Goal: Information Seeking & Learning: Learn about a topic

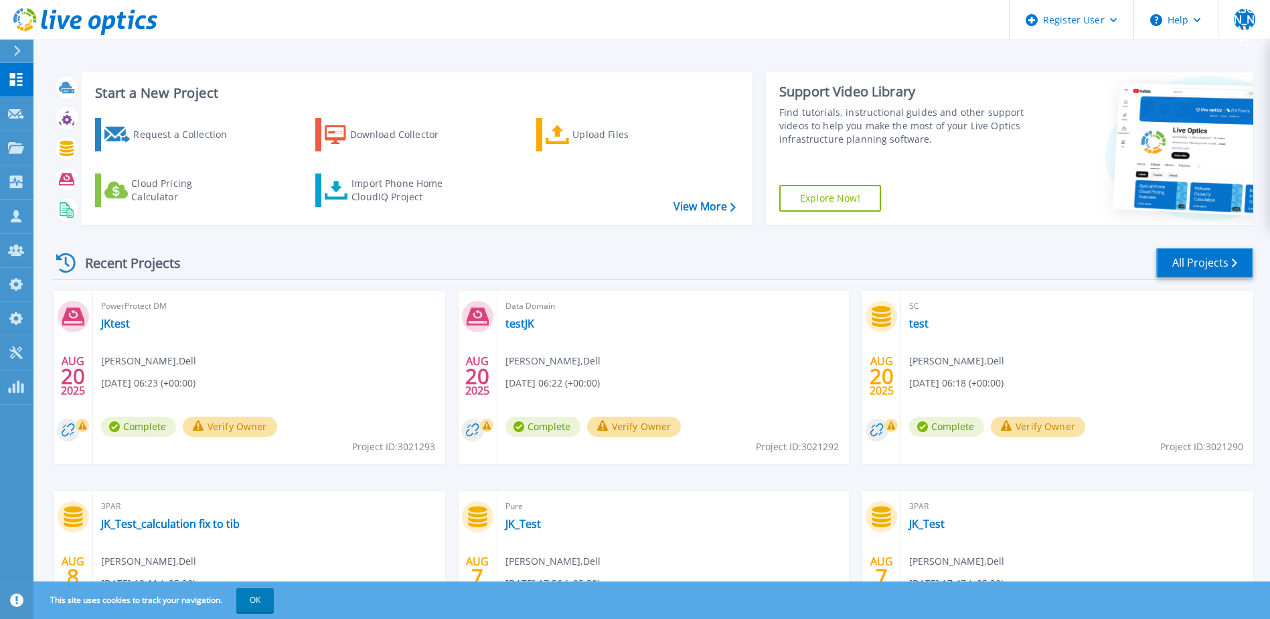
click at [1233, 259] on icon at bounding box center [1234, 262] width 5 height 9
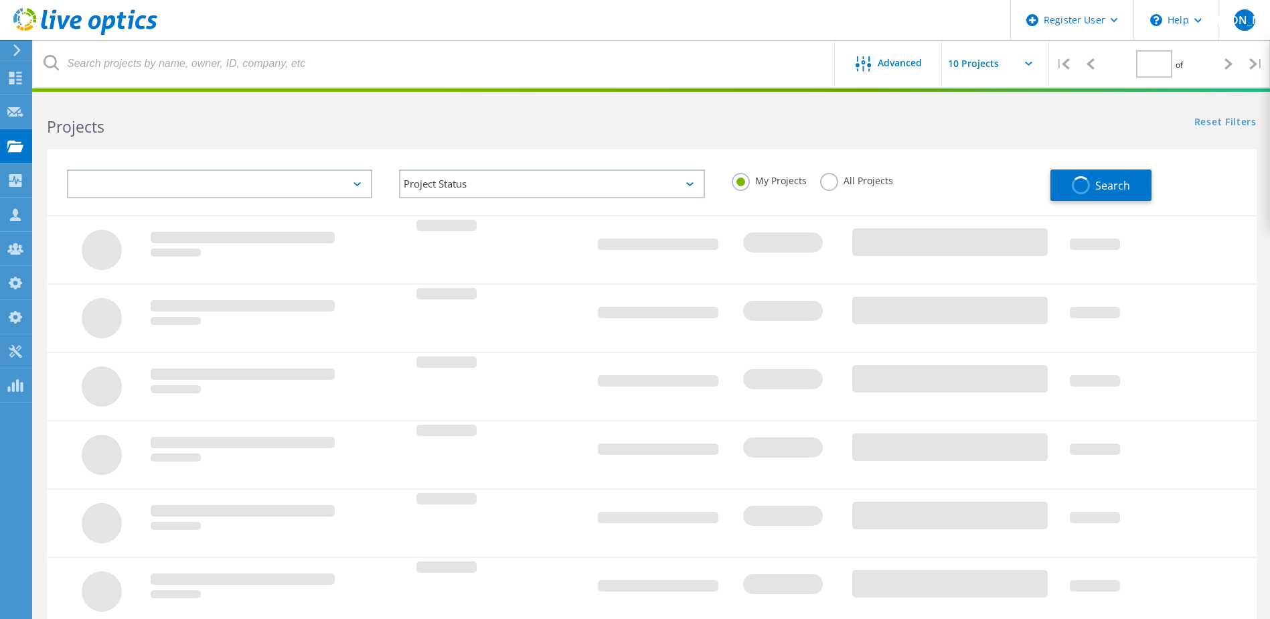
type input "1"
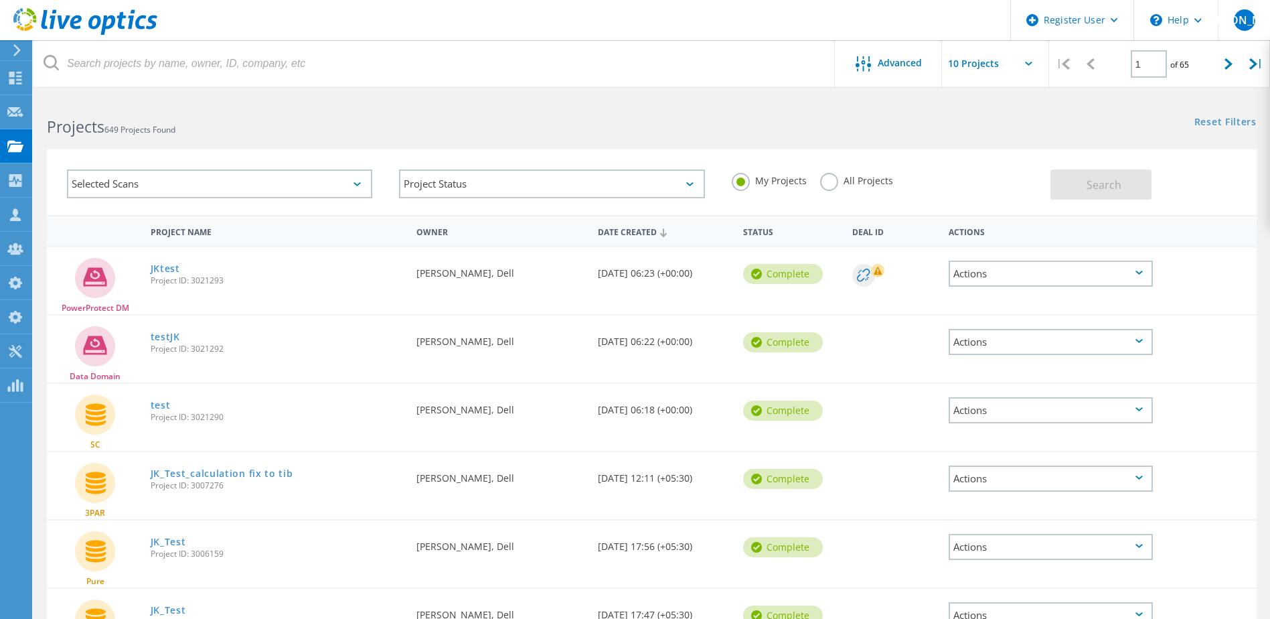
click at [239, 192] on div "Selected Scans" at bounding box center [219, 183] width 305 height 29
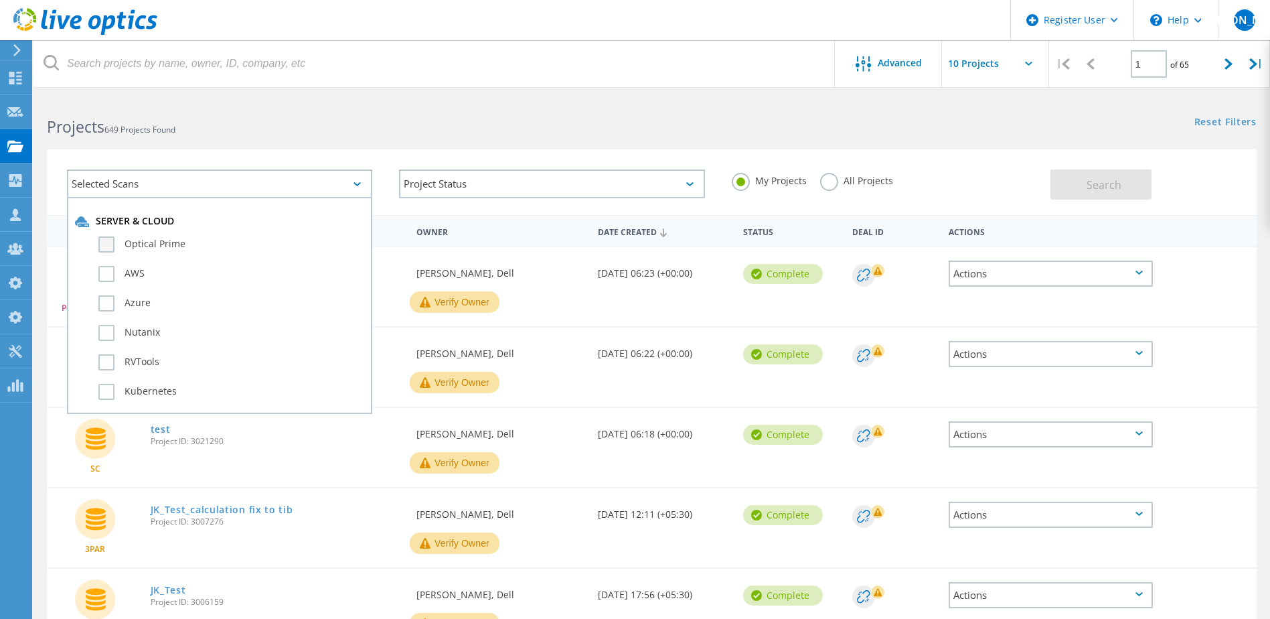
click at [139, 245] on label "Optical Prime" at bounding box center [231, 244] width 266 height 16
click at [0, 0] on input "Optical Prime" at bounding box center [0, 0] width 0 height 0
drag, startPoint x: 843, startPoint y: 182, endPoint x: 829, endPoint y: 179, distance: 13.7
click at [832, 180] on label "All Projects" at bounding box center [856, 179] width 73 height 13
click at [0, 0] on input "All Projects" at bounding box center [0, 0] width 0 height 0
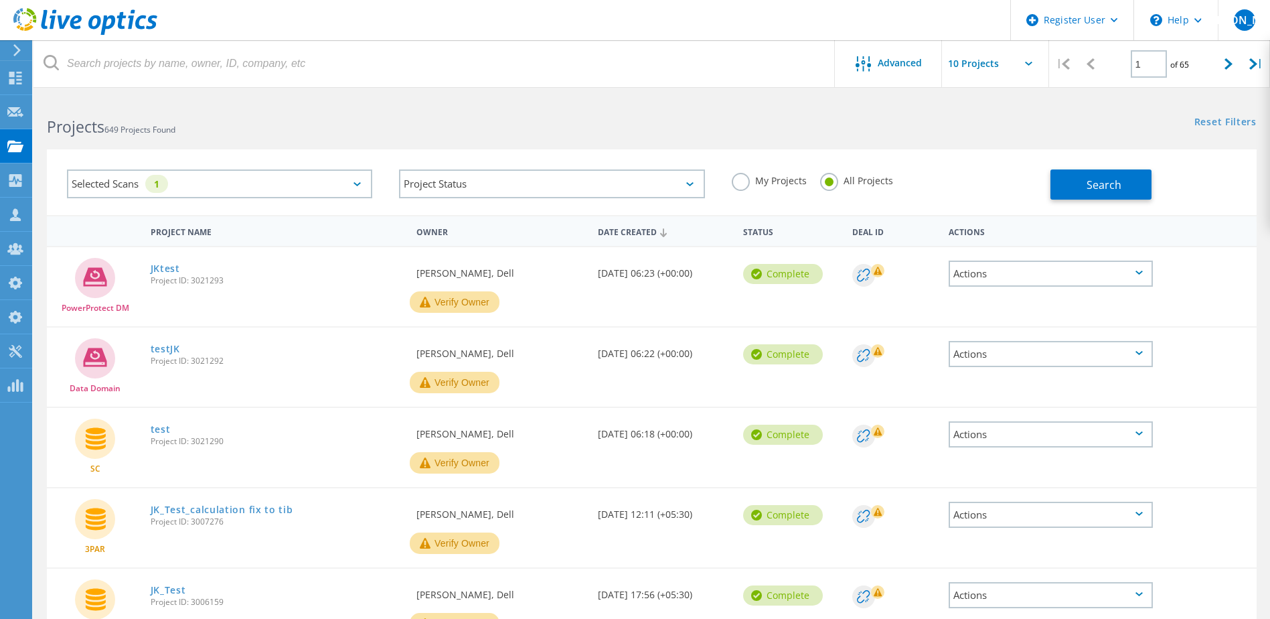
click at [1130, 193] on button "Search" at bounding box center [1100, 184] width 101 height 30
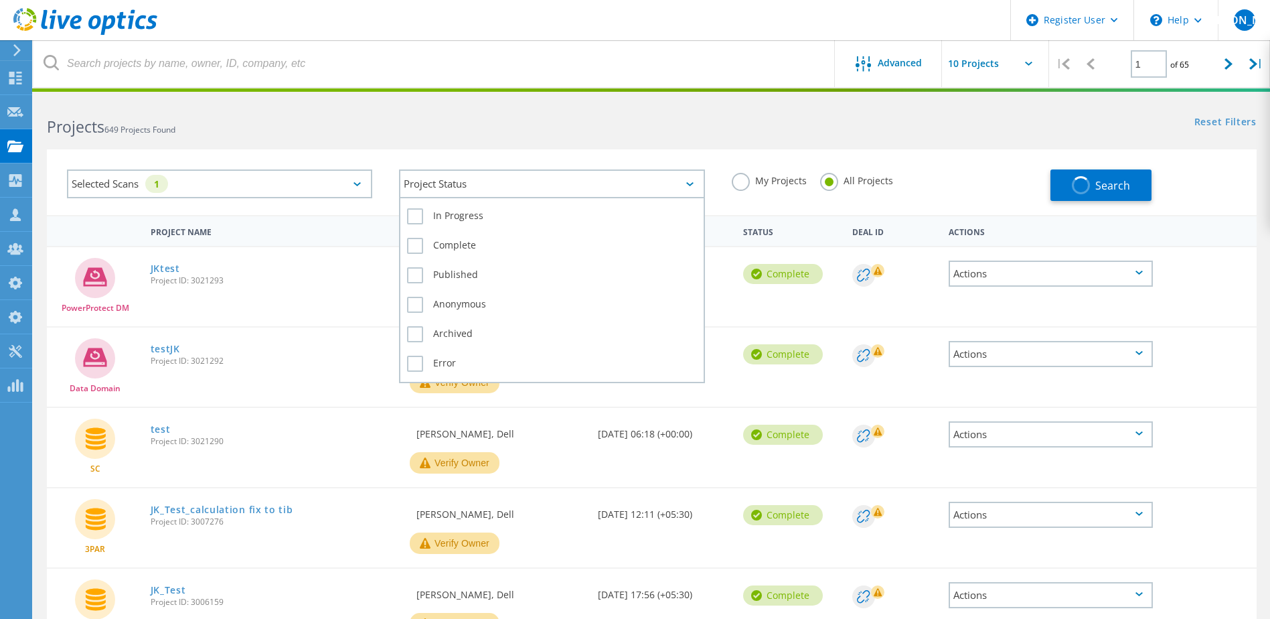
click at [600, 189] on div "Project Status" at bounding box center [551, 183] width 305 height 29
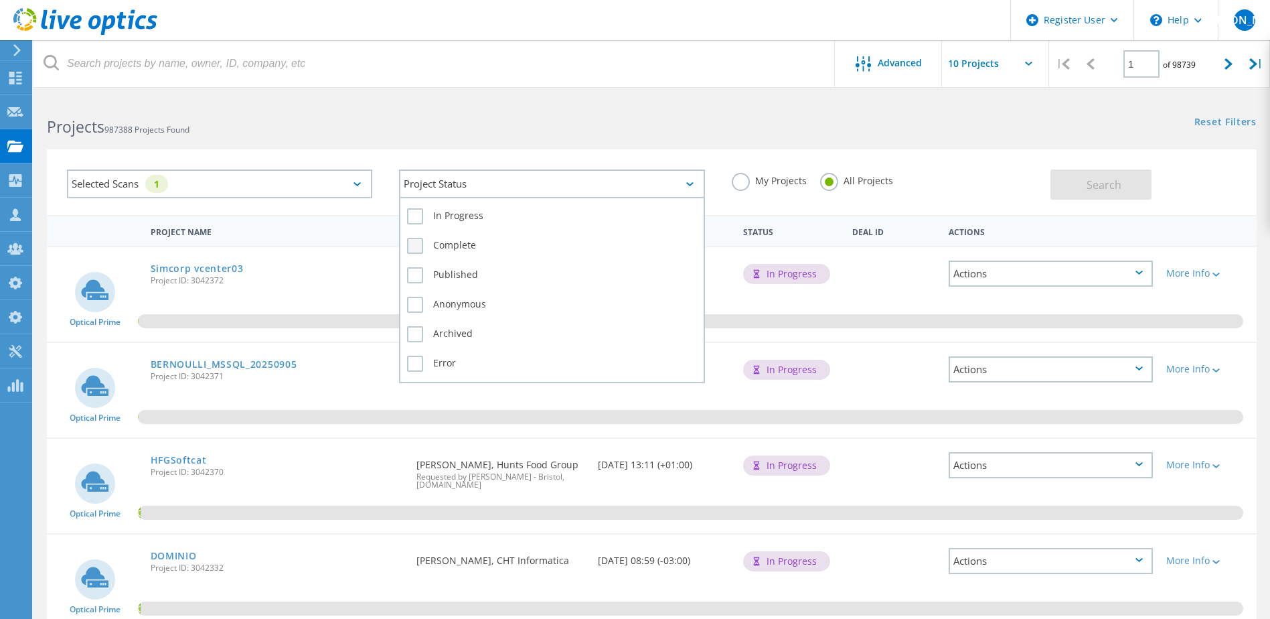
click at [459, 240] on label "Complete" at bounding box center [551, 246] width 289 height 16
click at [0, 0] on input "Complete" at bounding box center [0, 0] width 0 height 0
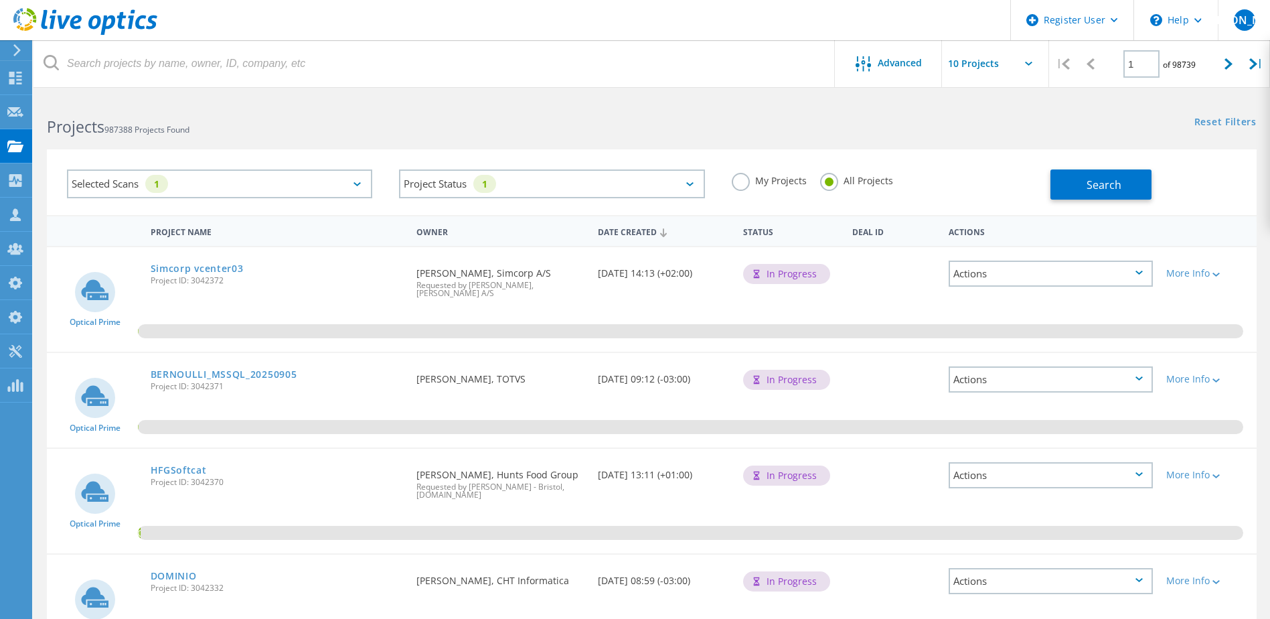
click at [779, 148] on div "Selected Scans 1 Project Status 1 In Progress Complete Published Anonymous Arch…" at bounding box center [651, 174] width 1236 height 82
click at [1107, 175] on button "Search" at bounding box center [1100, 184] width 101 height 30
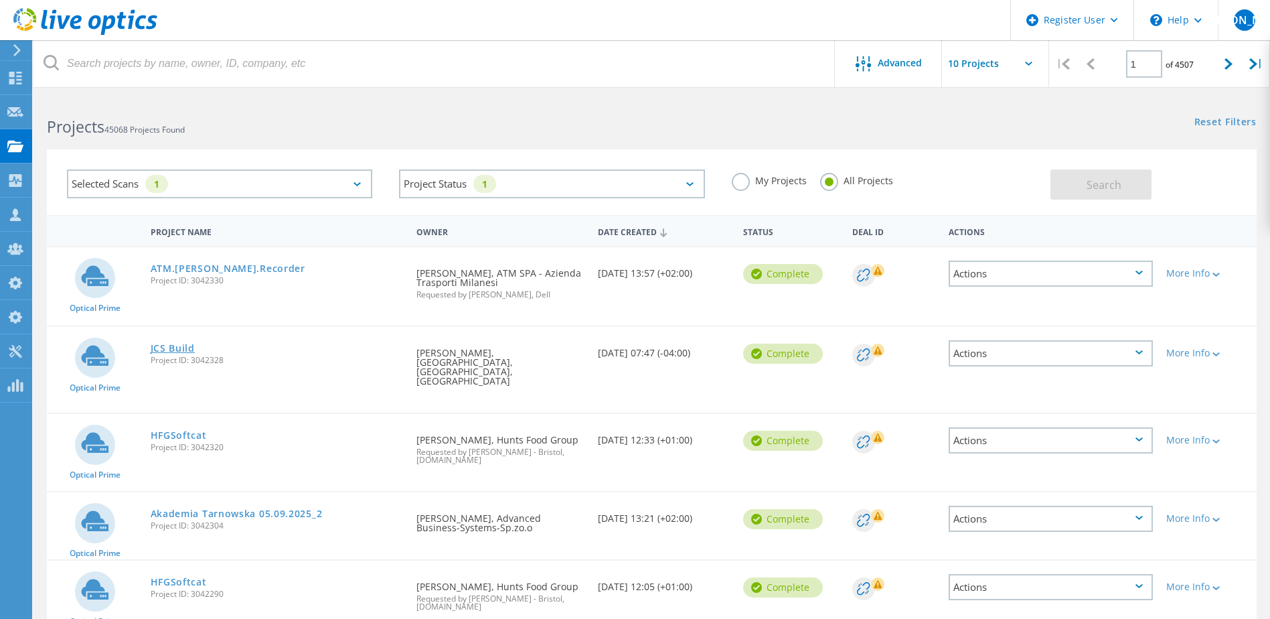
click at [179, 347] on link "JCS Build" at bounding box center [173, 347] width 44 height 9
click at [173, 430] on link "HFGSoftcat" at bounding box center [179, 434] width 56 height 9
click at [167, 509] on link "Akademia Tarnowska 05.09.2025_2" at bounding box center [237, 513] width 172 height 9
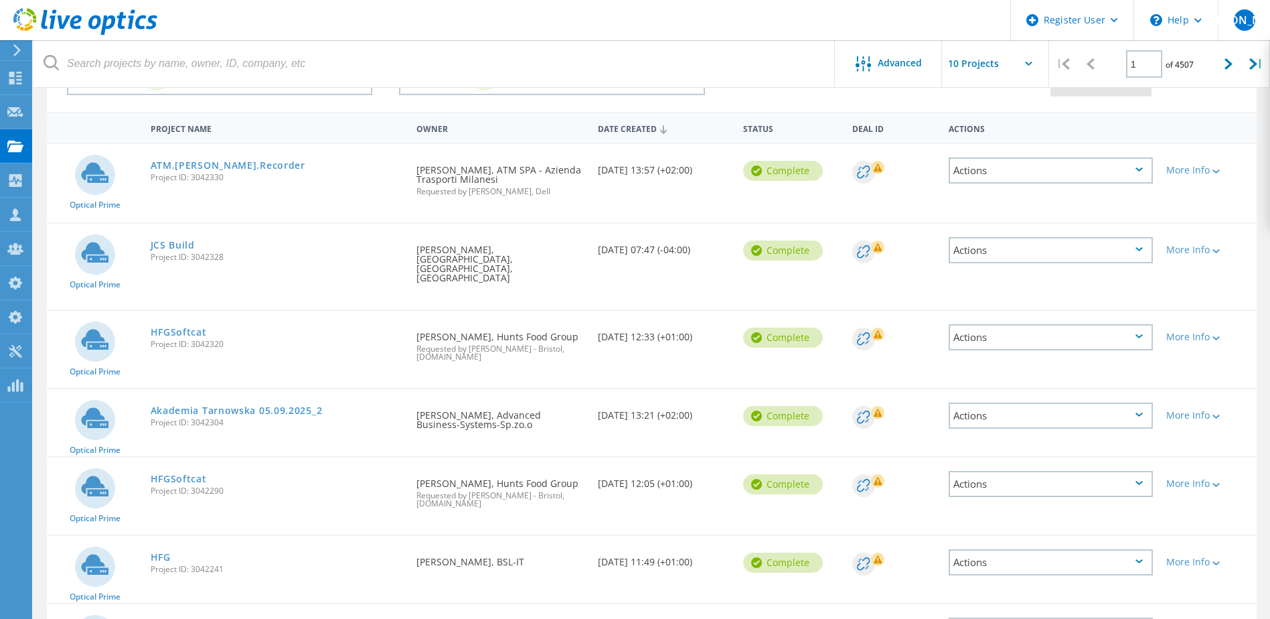
scroll to position [134, 0]
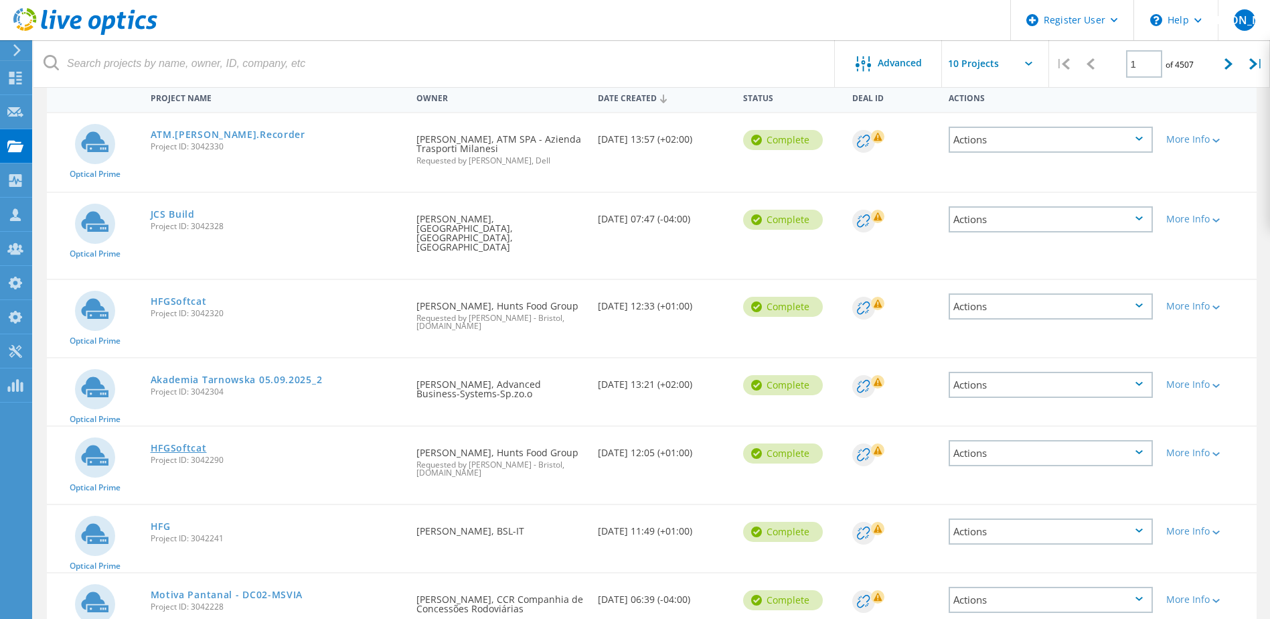
click at [169, 443] on link "HFGSoftcat" at bounding box center [179, 447] width 56 height 9
click at [157, 521] on link "HFG" at bounding box center [161, 525] width 20 height 9
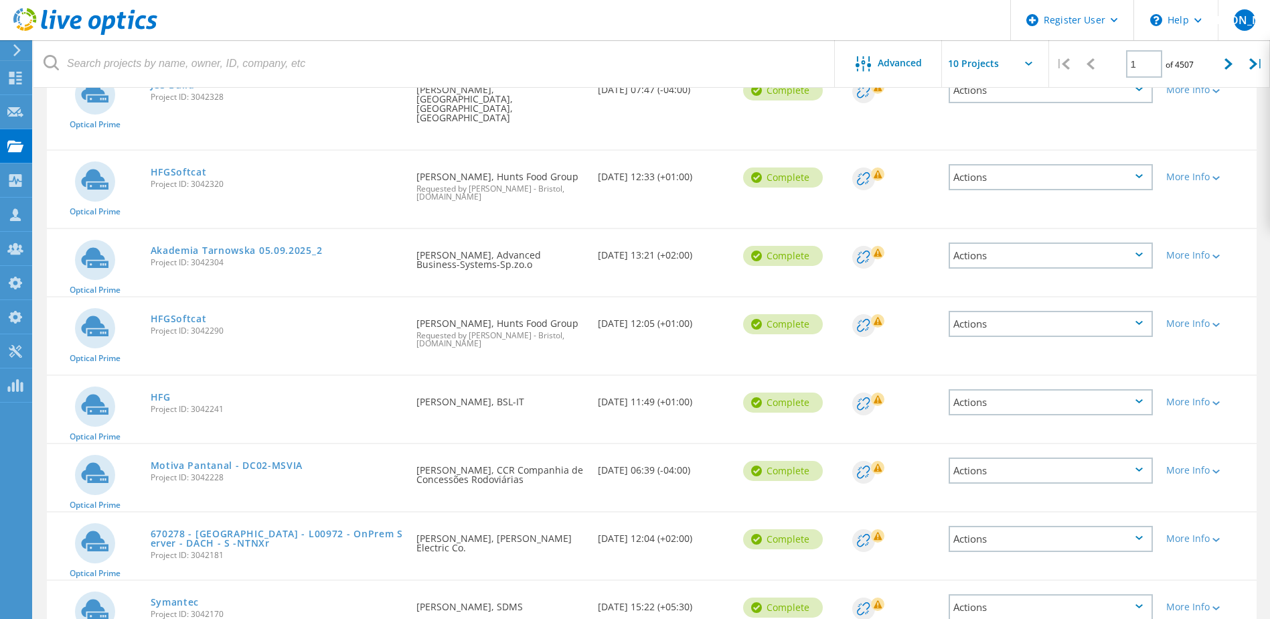
scroll to position [268, 0]
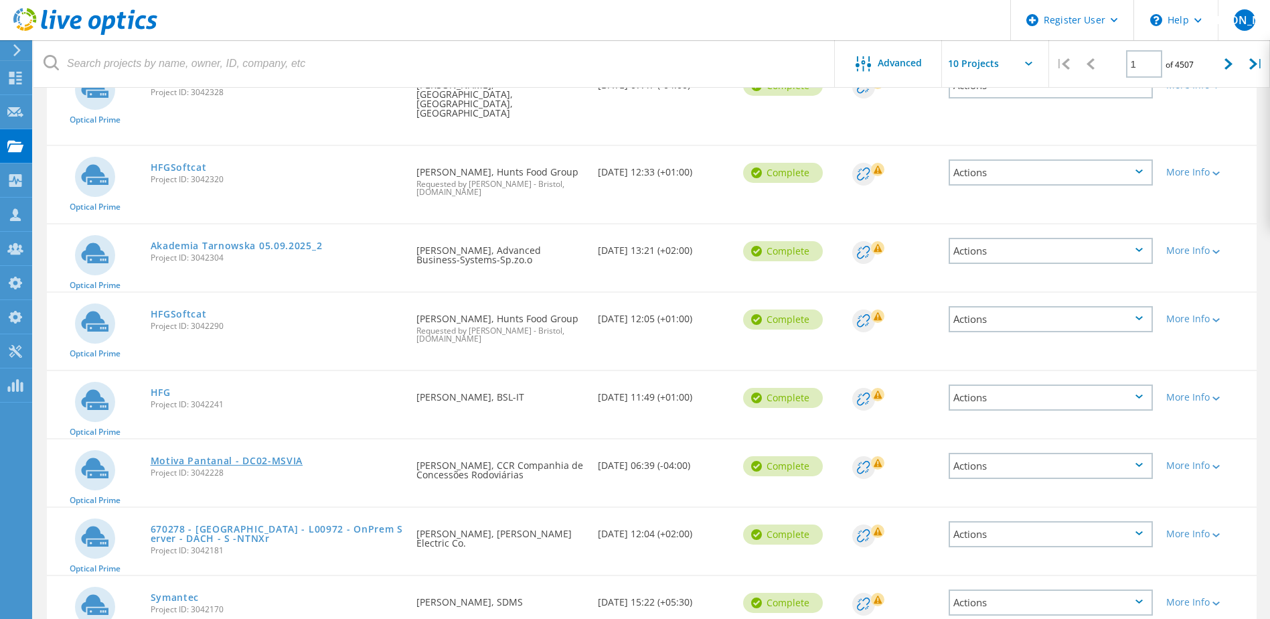
click at [173, 456] on link "Motiva Pantanal - DC02-MSVIA" at bounding box center [227, 460] width 153 height 9
click at [181, 524] on link "670278 - Augsburg - L00972 - OnPrem Server - DACH - S -NTNXr" at bounding box center [277, 533] width 253 height 19
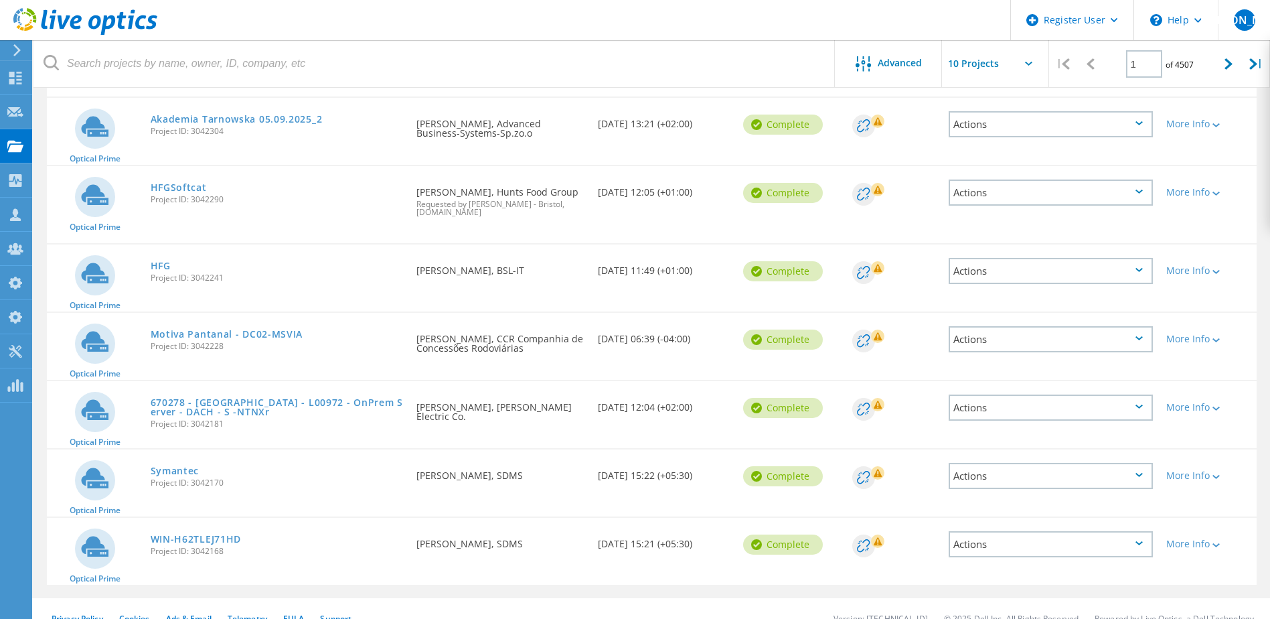
scroll to position [395, 0]
click at [179, 465] on link "Symantec" at bounding box center [175, 469] width 49 height 9
click at [185, 534] on link "WIN-H62TLEJ71HD" at bounding box center [196, 538] width 91 height 9
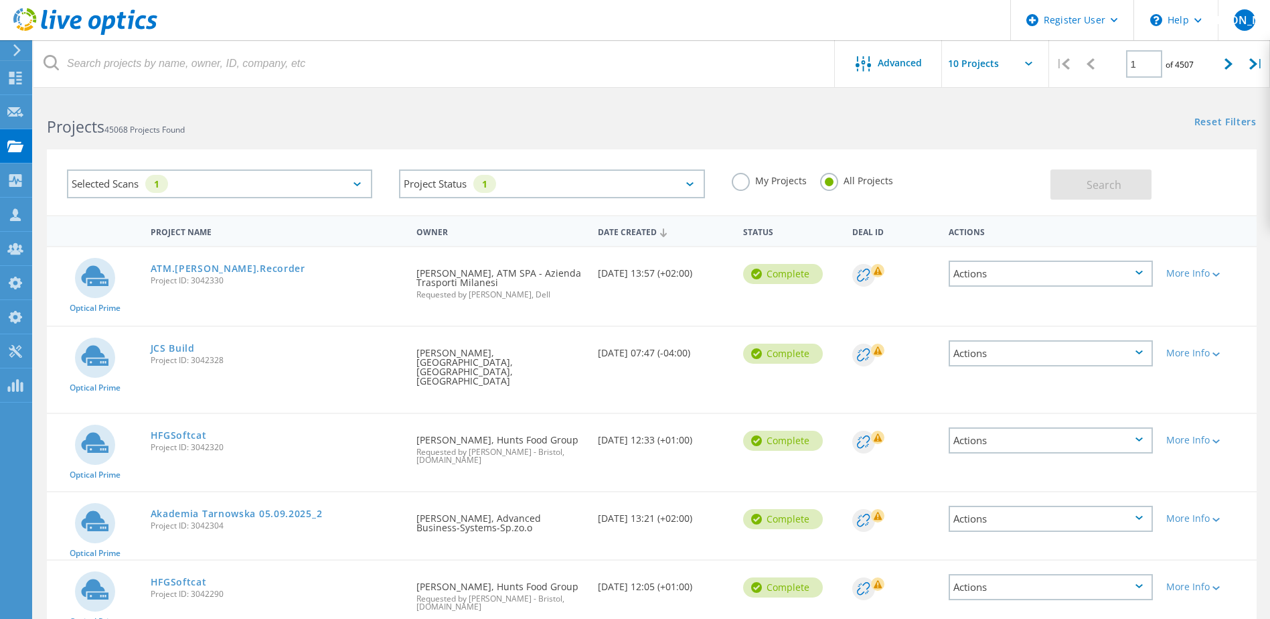
click at [963, 66] on input "text" at bounding box center [1009, 63] width 134 height 47
click at [965, 163] on div "Show 40 Projects" at bounding box center [1009, 165] width 133 height 22
type input "Show 40 Projects"
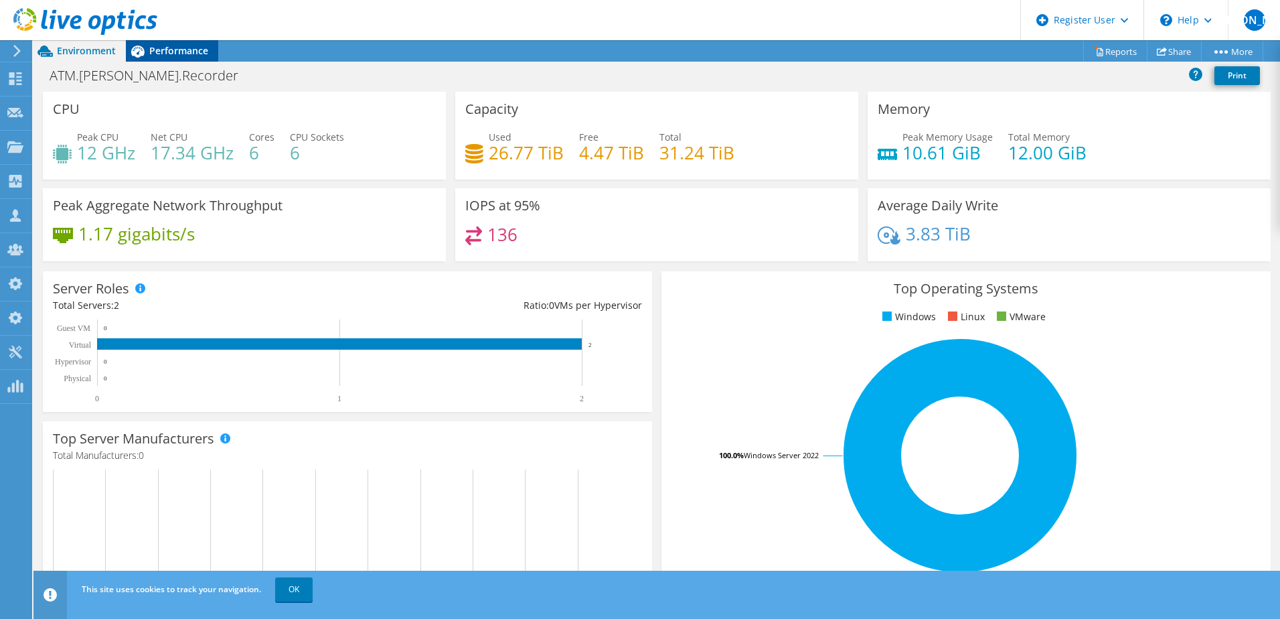
click at [190, 58] on div "Performance" at bounding box center [172, 50] width 92 height 21
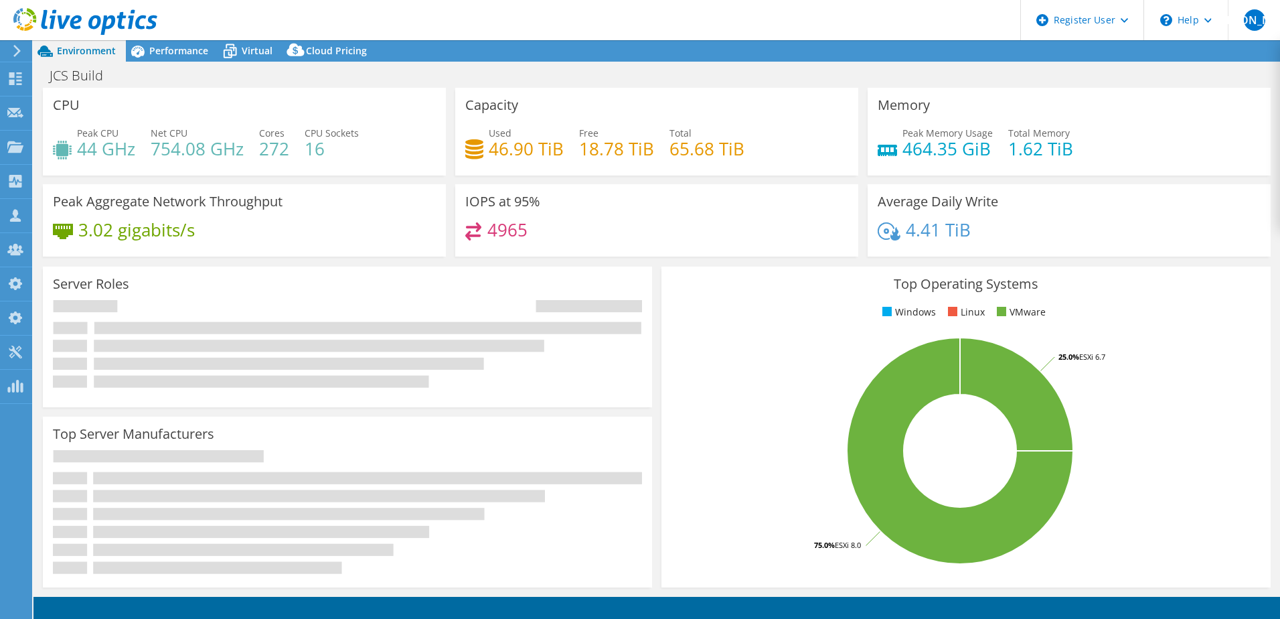
select select "USD"
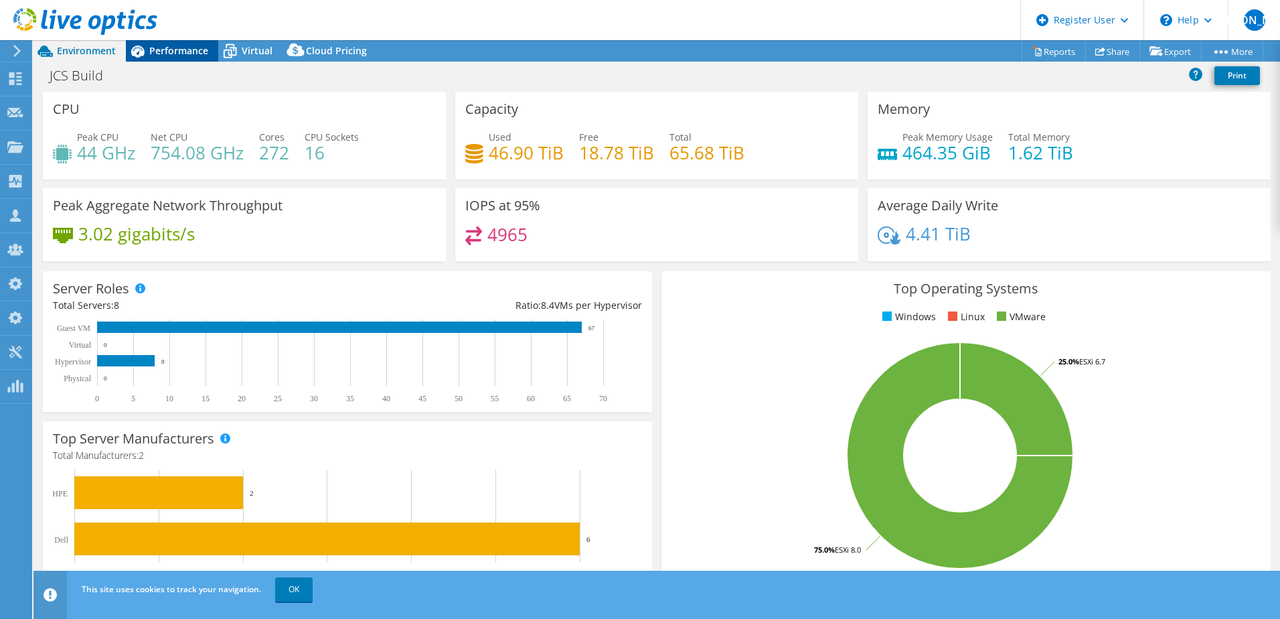
click at [184, 45] on span "Performance" at bounding box center [178, 50] width 59 height 13
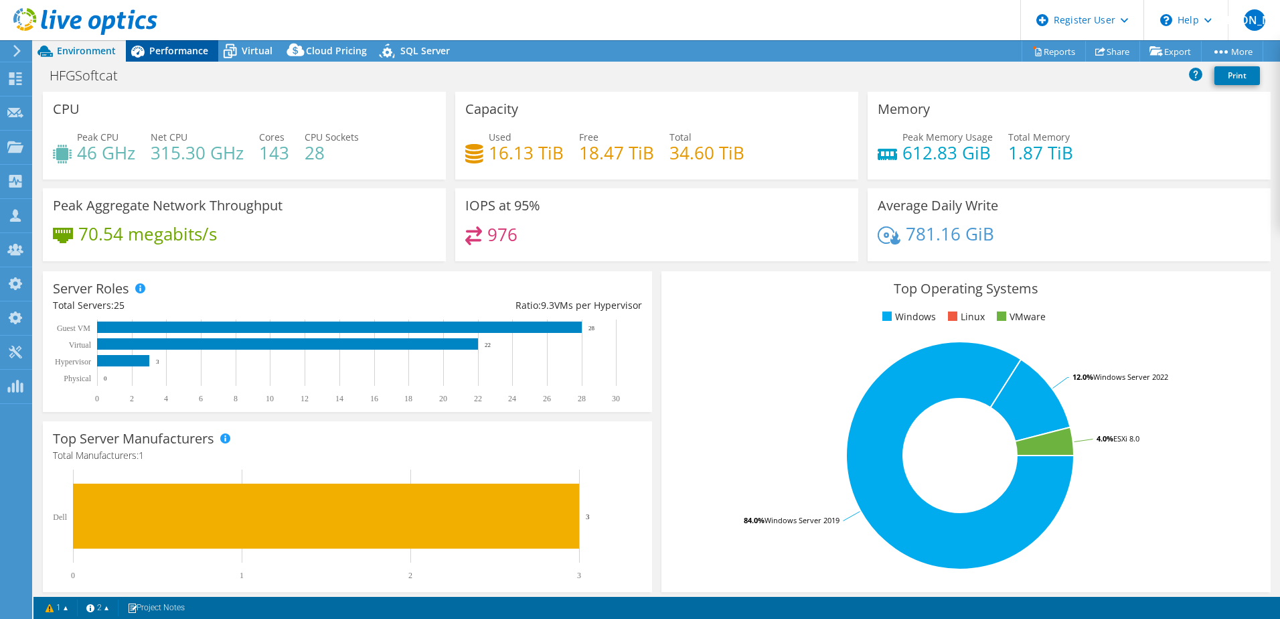
click at [166, 58] on div "Performance" at bounding box center [172, 50] width 92 height 21
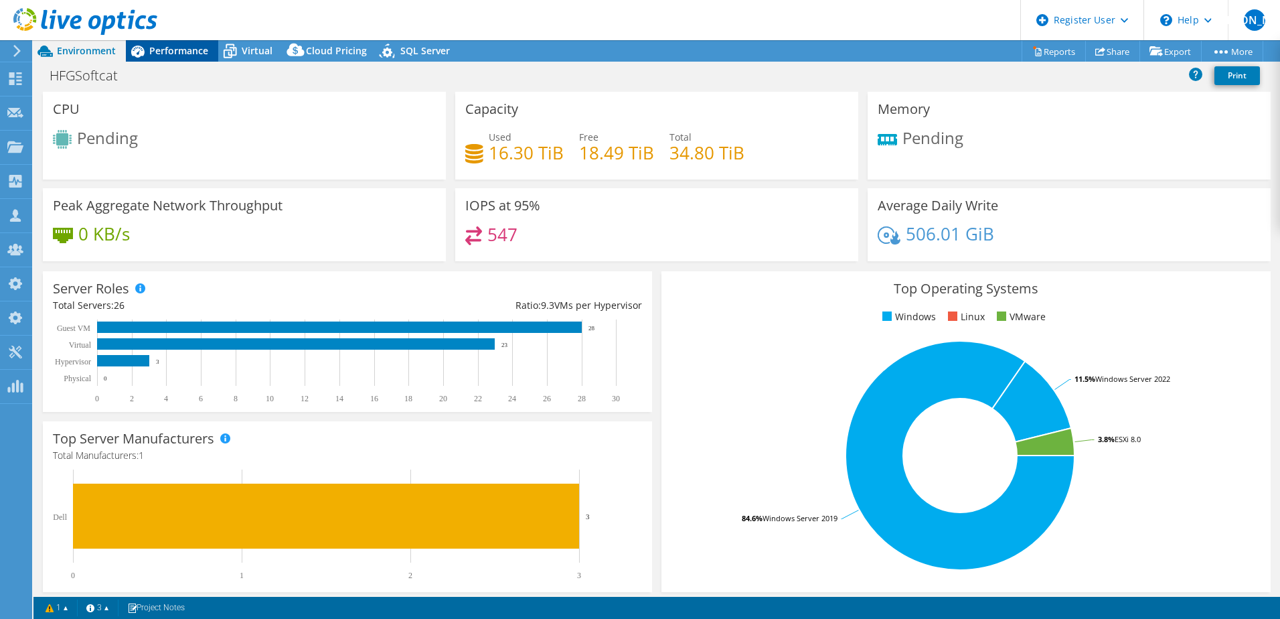
click at [177, 47] on span "Performance" at bounding box center [178, 50] width 59 height 13
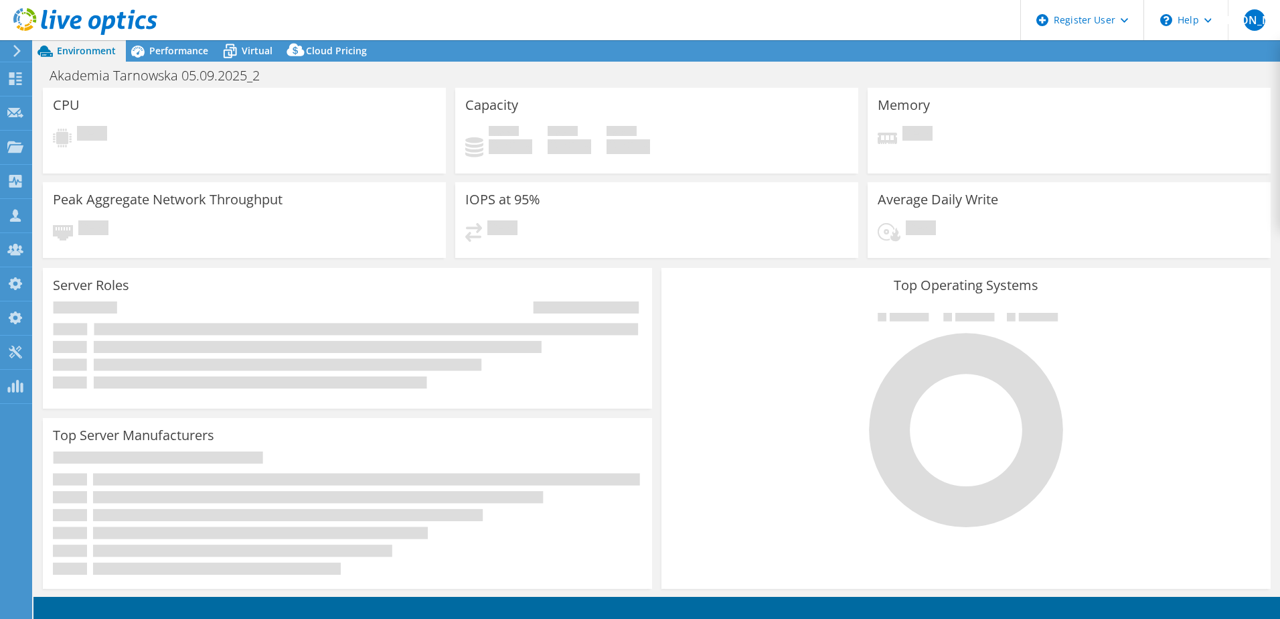
select select "USD"
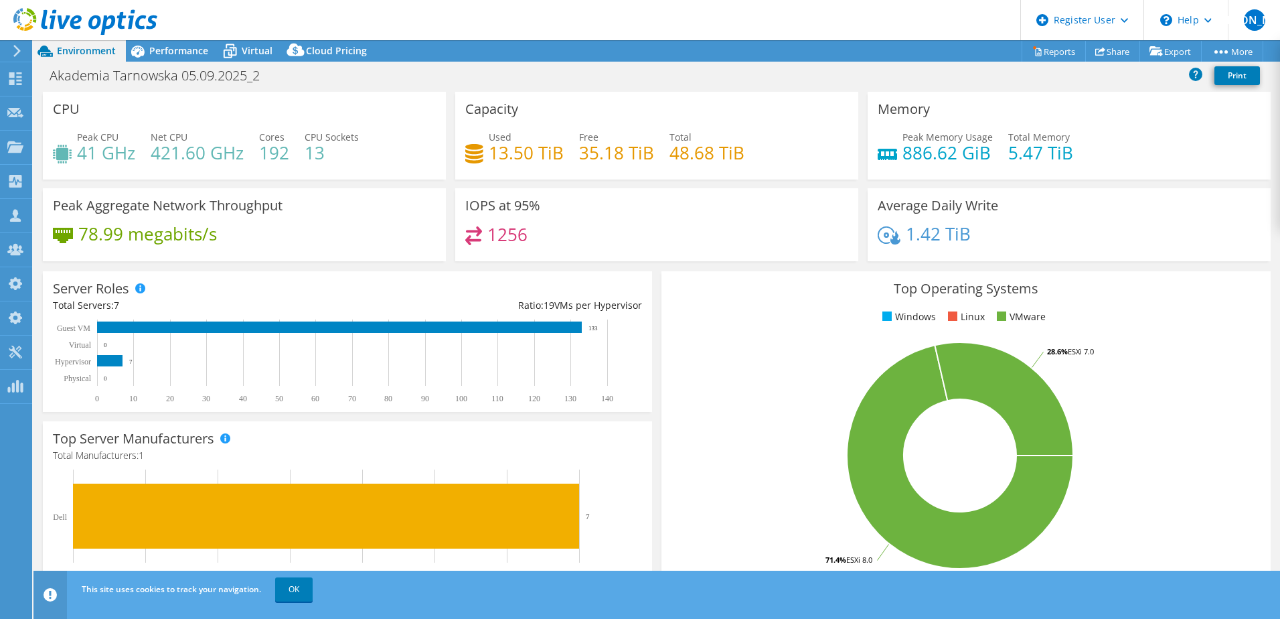
click at [167, 39] on header "JA Dell Admin User Jitesh Adesara Jitesh.Kumaradesara@dell.com Dell My Profile …" at bounding box center [640, 20] width 1280 height 40
click at [167, 45] on span "Performance" at bounding box center [178, 50] width 59 height 13
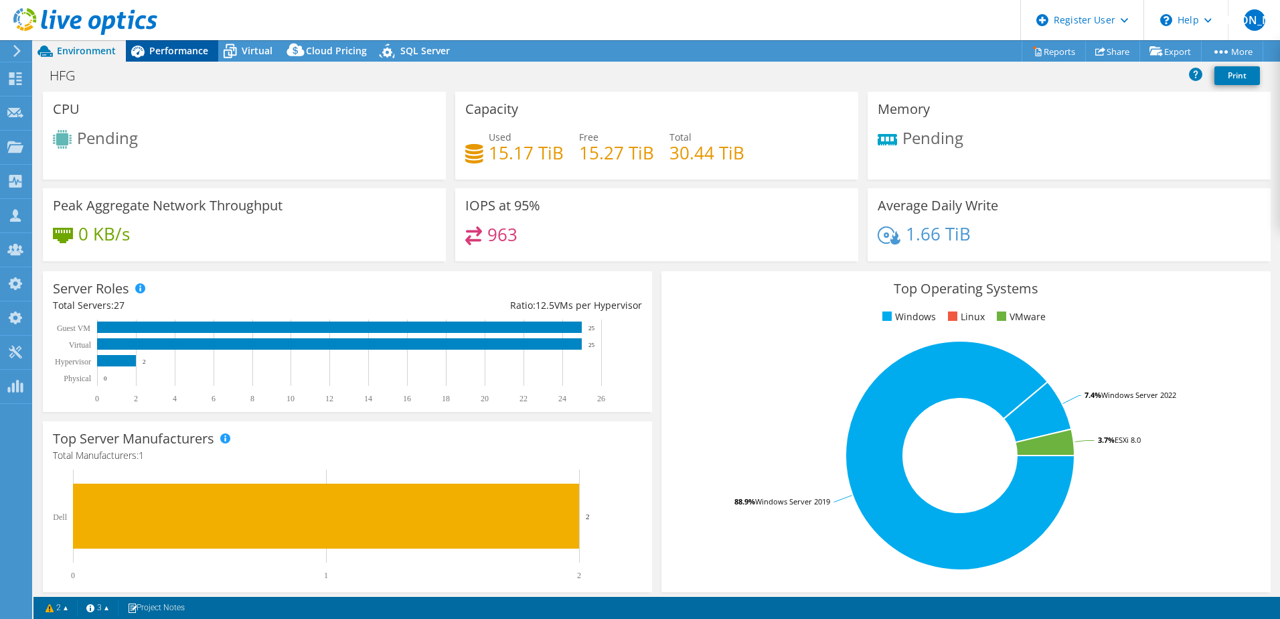
click at [180, 50] on span "Performance" at bounding box center [178, 50] width 59 height 13
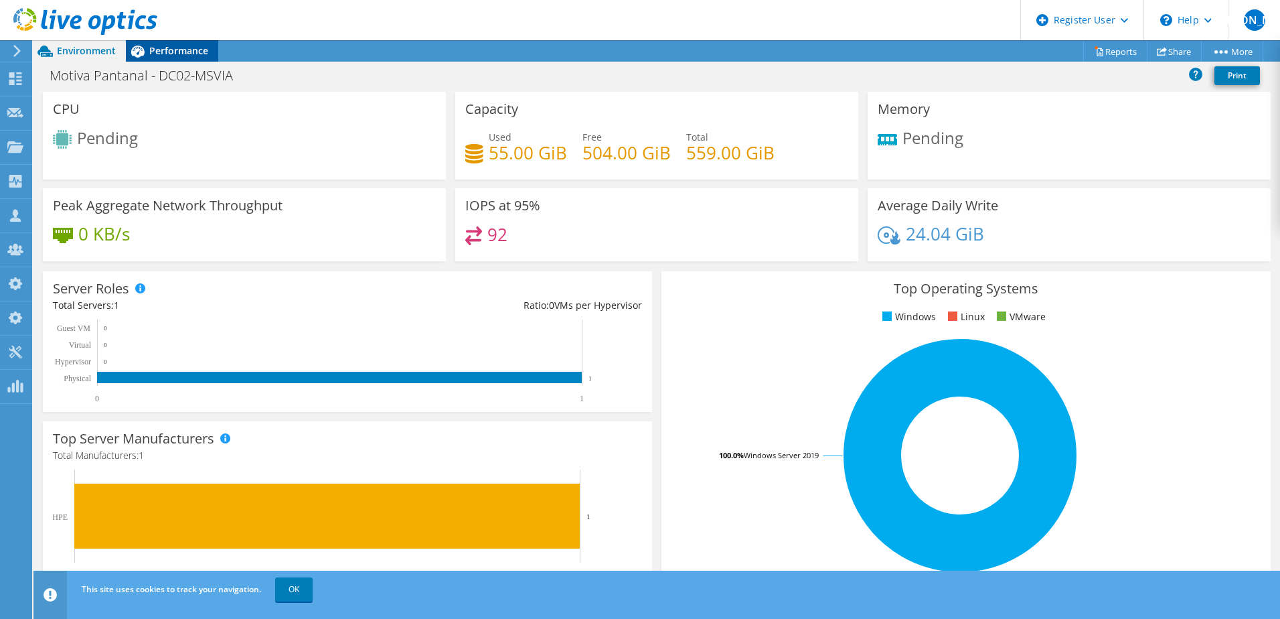
click at [190, 52] on span "Performance" at bounding box center [178, 50] width 59 height 13
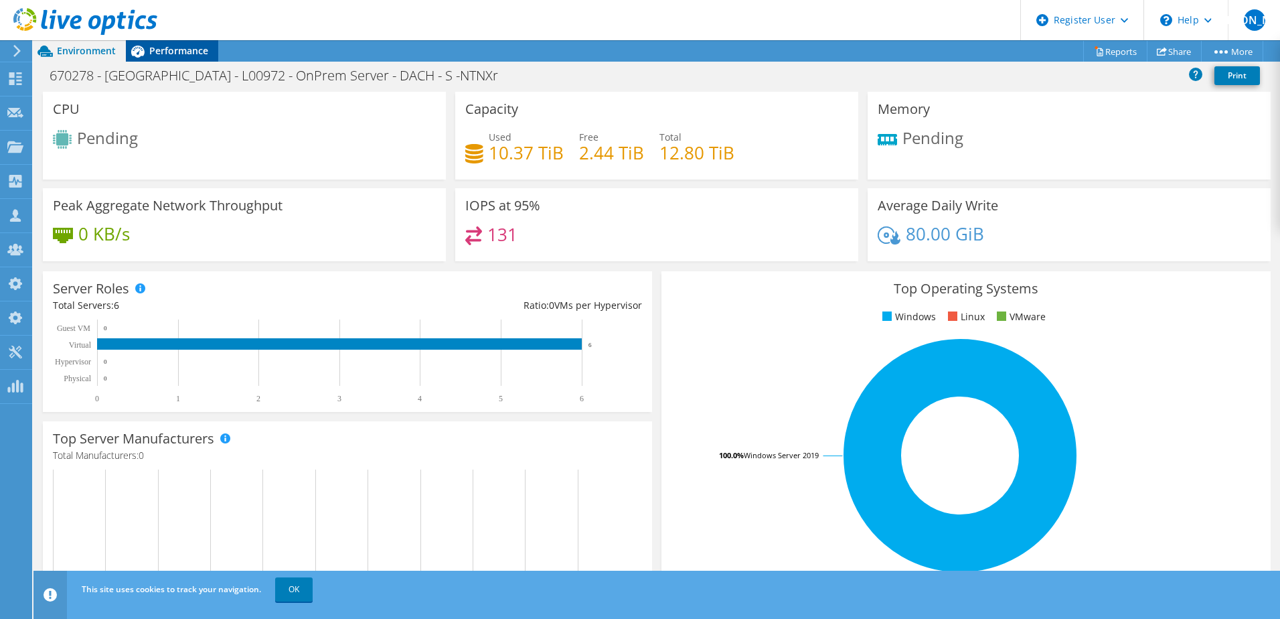
click at [181, 54] on span "Performance" at bounding box center [178, 50] width 59 height 13
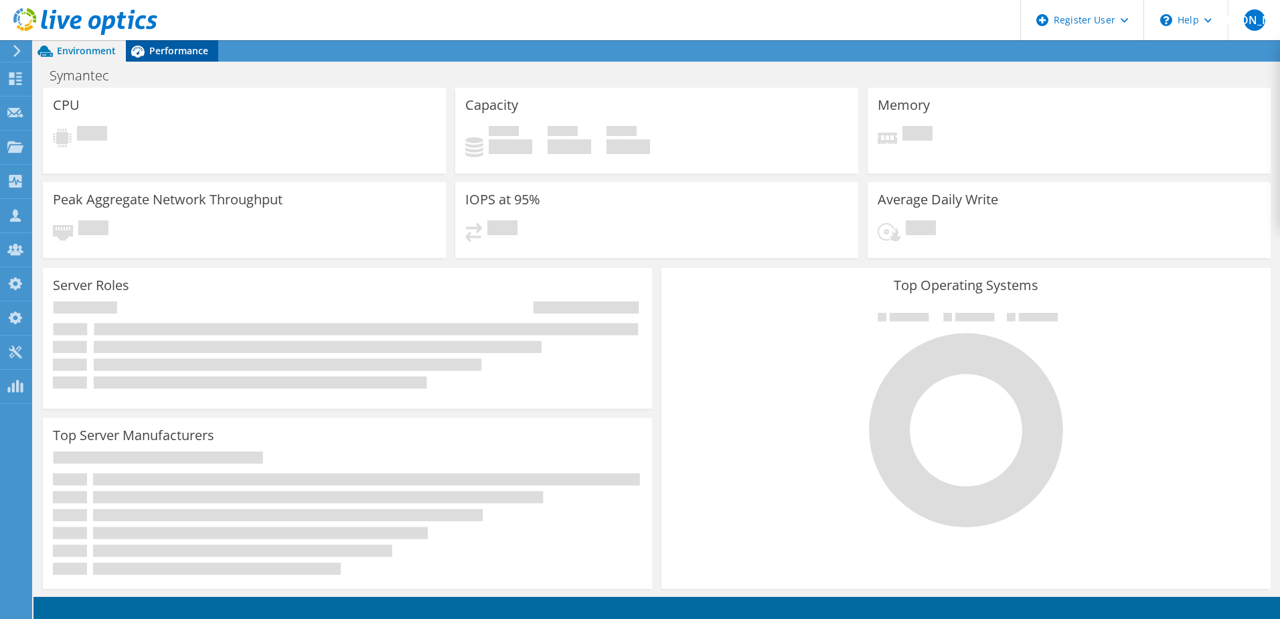
click at [171, 46] on span "Performance" at bounding box center [178, 50] width 59 height 13
click at [171, 48] on span "Performance" at bounding box center [178, 50] width 59 height 13
